Goal: Use online tool/utility

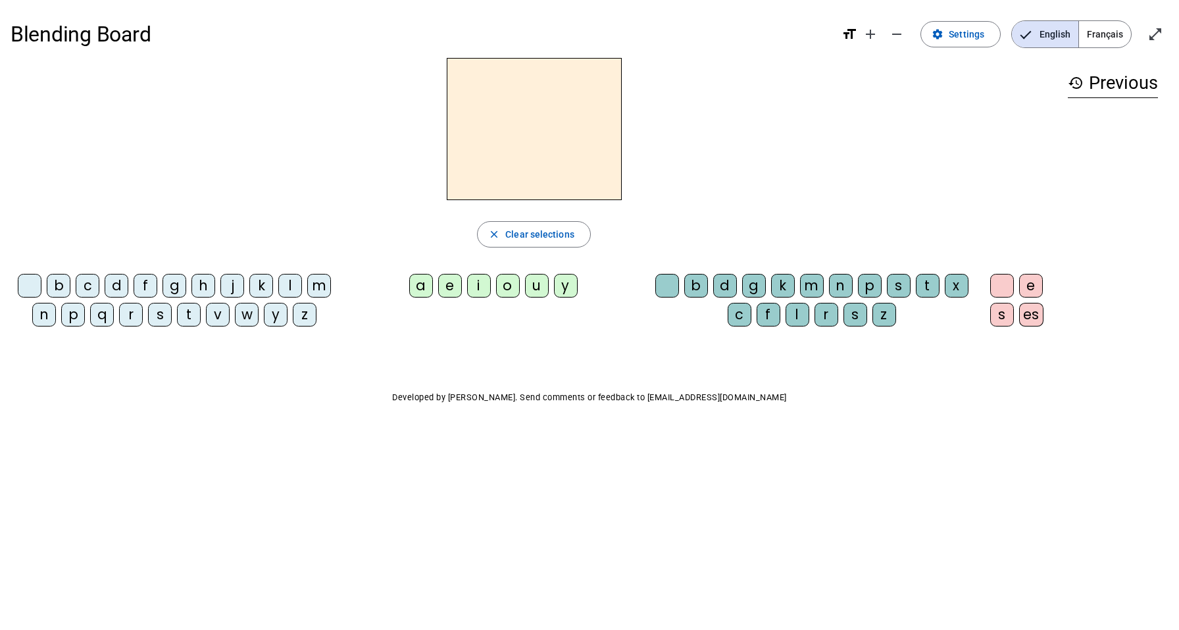
click at [421, 291] on div "a" at bounding box center [421, 286] width 24 height 24
click at [499, 231] on mat-icon "close" at bounding box center [494, 234] width 12 height 12
click at [290, 287] on div "l" at bounding box center [290, 286] width 24 height 24
click at [458, 284] on div "e" at bounding box center [450, 286] width 24 height 24
click at [1116, 118] on div "l" at bounding box center [1113, 115] width 90 height 16
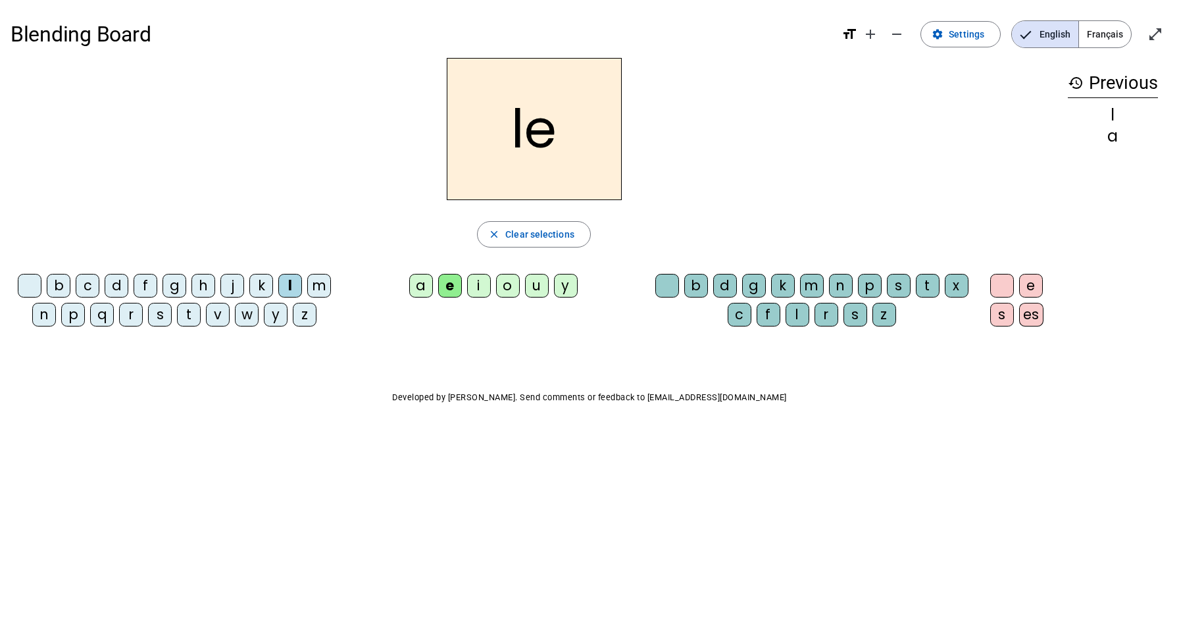
click at [848, 34] on mat-icon "format_size" at bounding box center [850, 34] width 16 height 16
click at [871, 39] on mat-icon "add" at bounding box center [871, 34] width 16 height 16
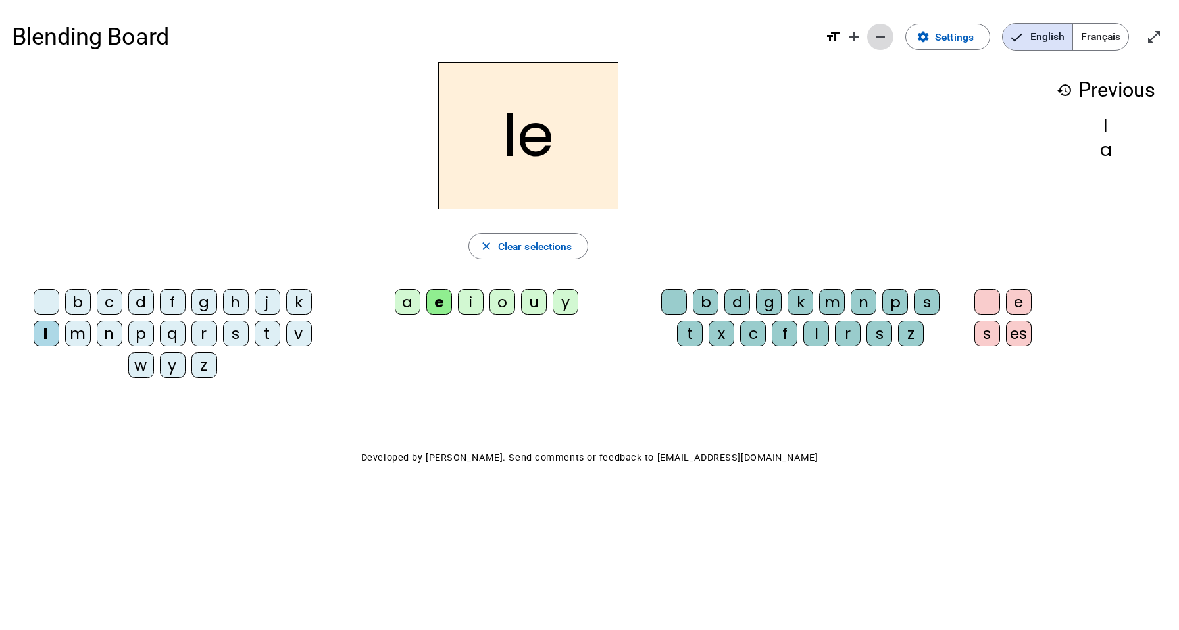
click at [874, 36] on mat-icon "remove" at bounding box center [881, 37] width 16 height 16
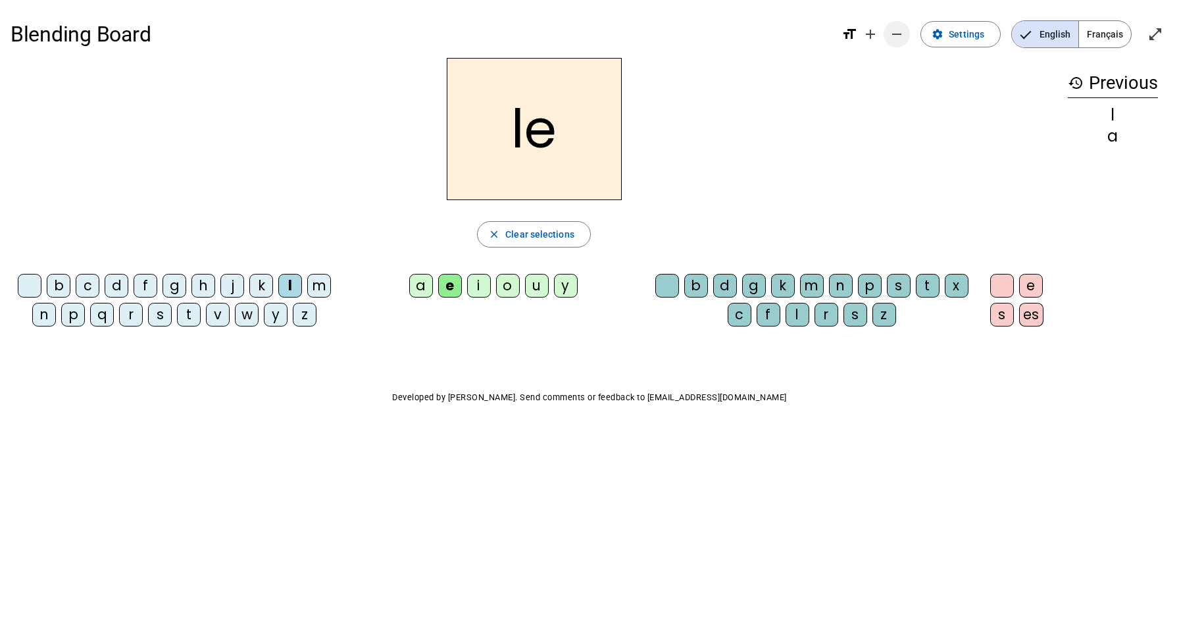
click at [874, 36] on mat-icon "add" at bounding box center [871, 34] width 16 height 16
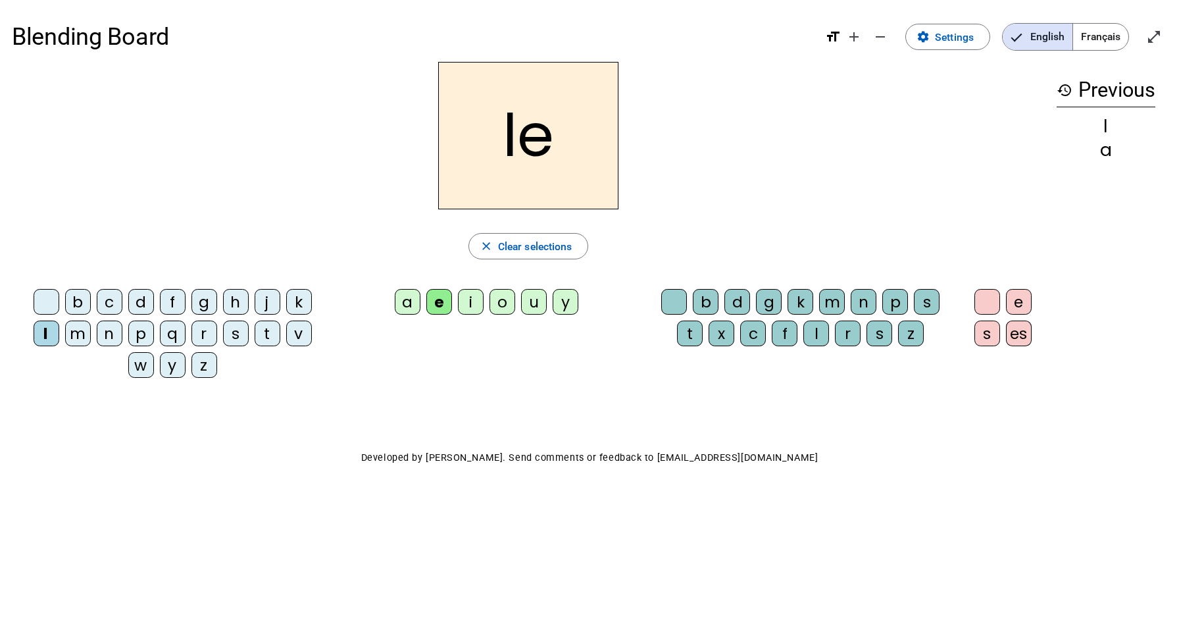
click at [581, 186] on h2 "le" at bounding box center [528, 135] width 180 height 147
click at [488, 248] on mat-icon "close" at bounding box center [486, 246] width 13 height 13
click at [1109, 34] on span "Français" at bounding box center [1100, 37] width 55 height 26
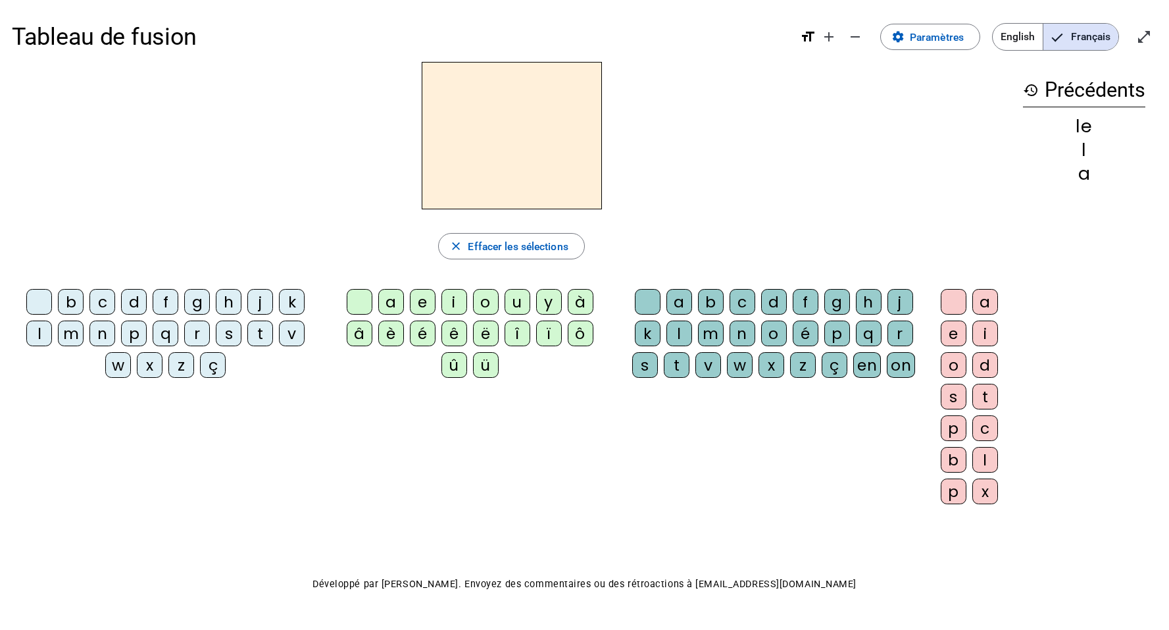
click at [188, 334] on div "r" at bounding box center [197, 333] width 26 height 26
click at [425, 300] on div "e" at bounding box center [423, 302] width 26 height 26
